Goal: Information Seeking & Learning: Learn about a topic

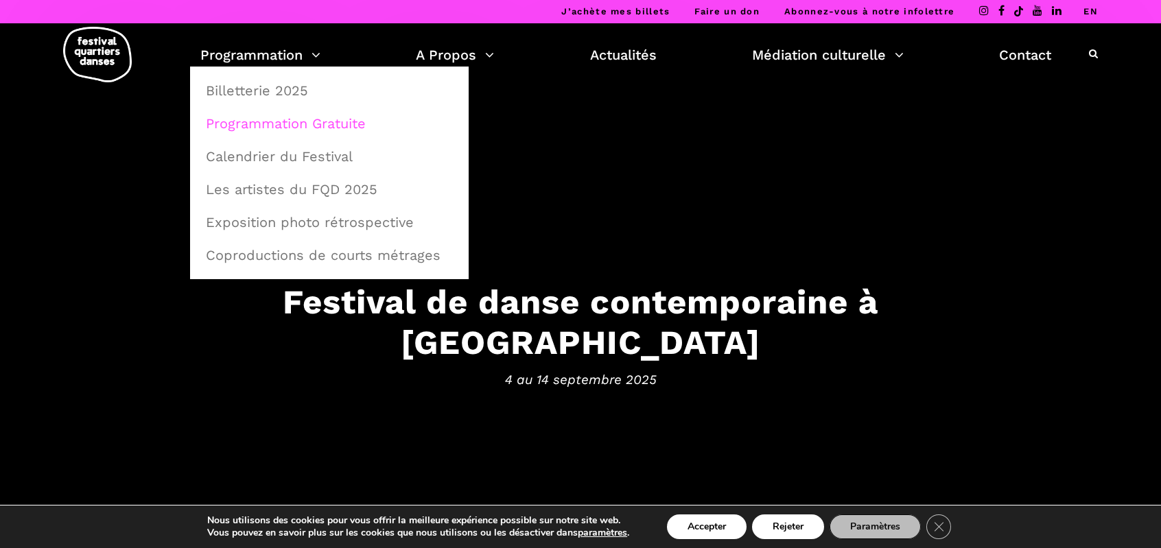
click at [277, 125] on link "Programmation Gratuite" at bounding box center [330, 124] width 264 height 32
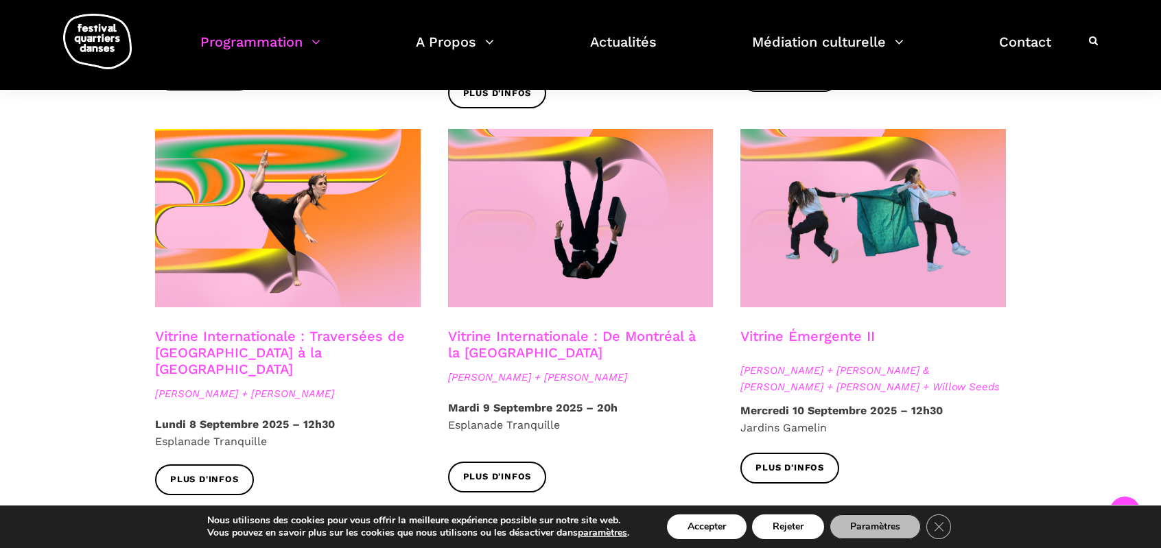
scroll to position [1098, 0]
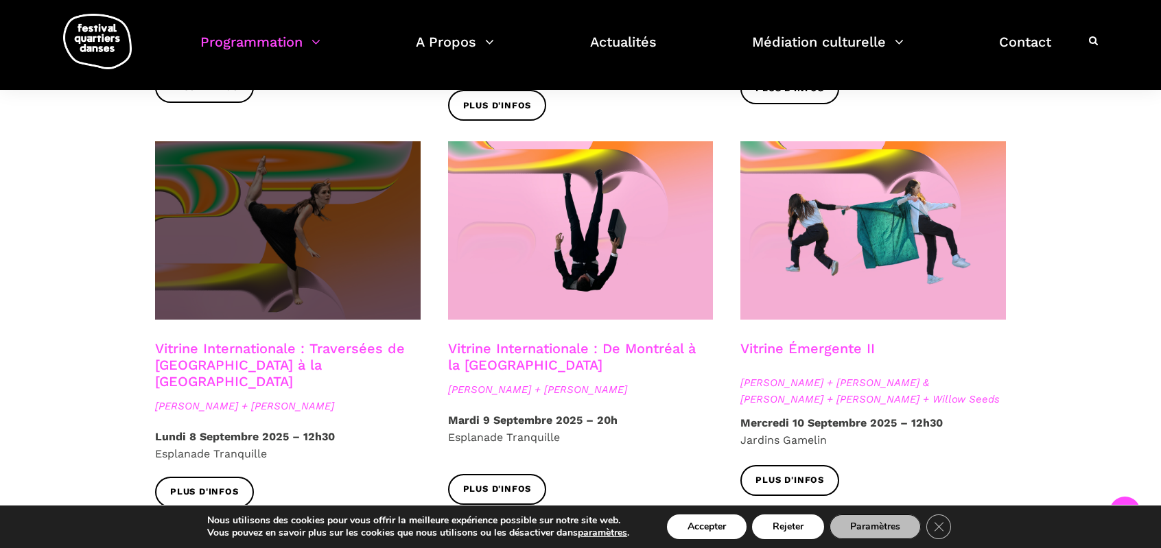
click at [378, 198] on span at bounding box center [288, 230] width 266 height 178
